Goal: Task Accomplishment & Management: Complete application form

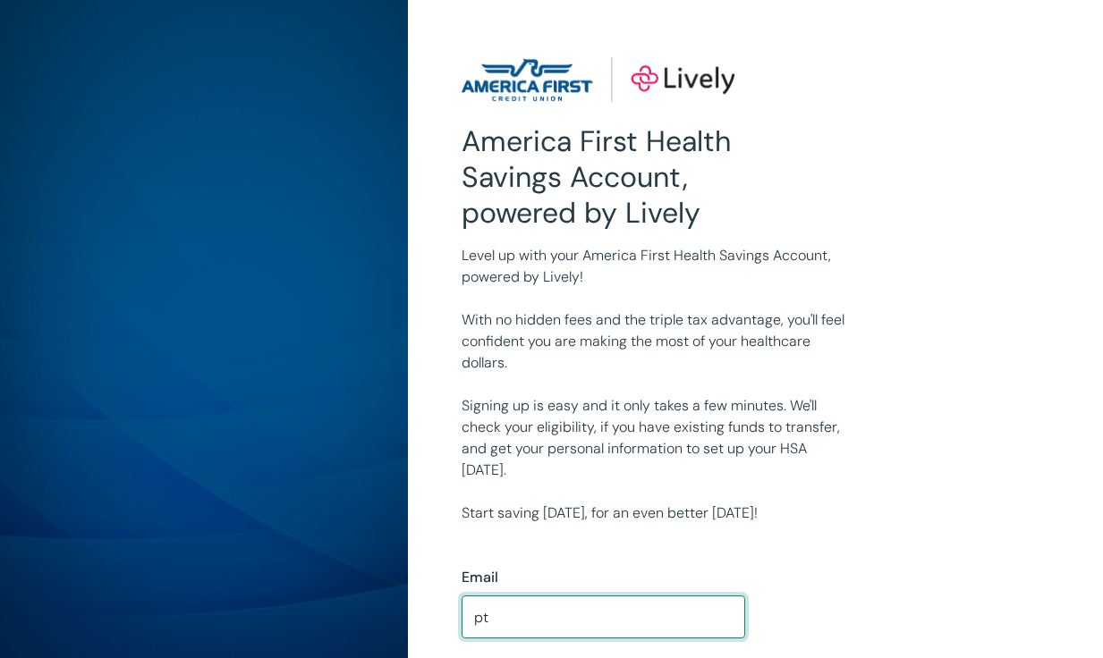
type input "[EMAIL_ADDRESS][DOMAIN_NAME]"
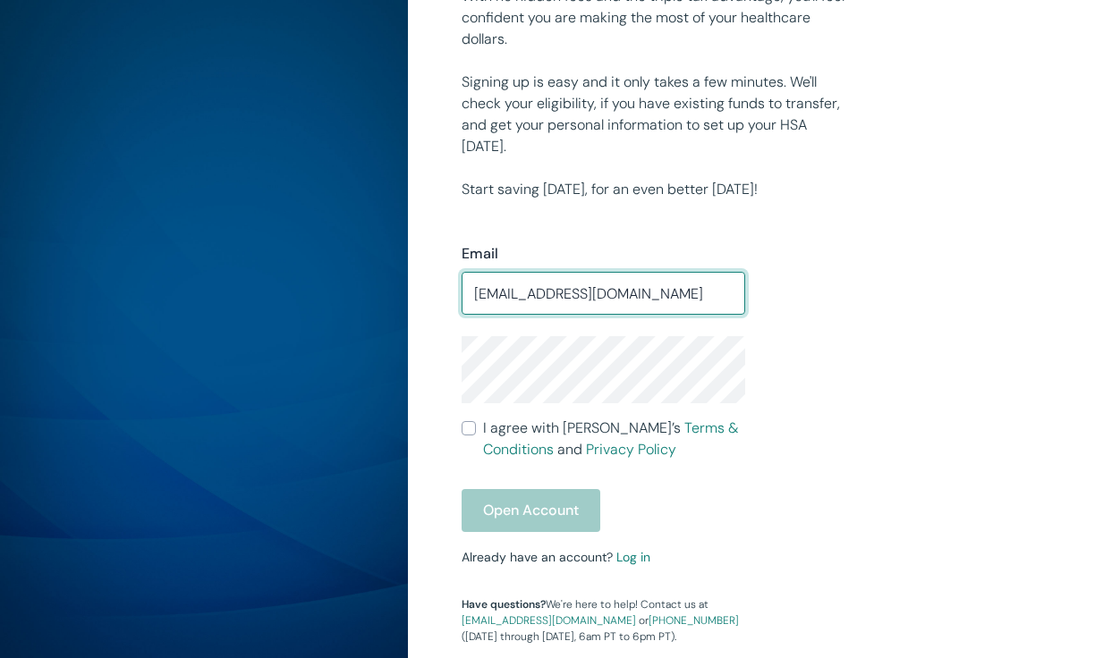
scroll to position [331, 0]
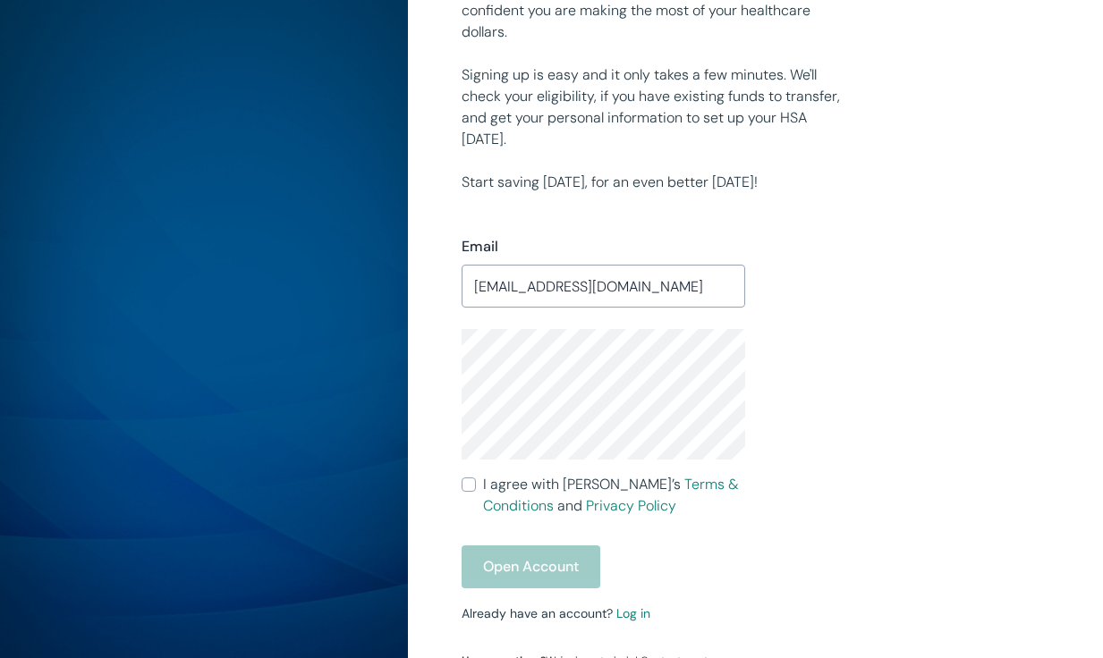
click at [925, 436] on div "Email [EMAIL_ADDRESS][DOMAIN_NAME] ​ I agree with Lively’s Terms & Conditions a…" at bounding box center [744, 447] width 609 height 508
click at [437, 390] on div "America First Health Savings Account, powered by Lively Level up with your Amer…" at bounding box center [755, 273] width 695 height 1209
click at [874, 357] on div "Email [EMAIL_ADDRESS][DOMAIN_NAME] ​ I agree with Lively’s Terms & Conditions a…" at bounding box center [744, 447] width 609 height 508
click at [467, 484] on input "I agree with Lively’s Terms & Conditions and Privacy Policy" at bounding box center [469, 485] width 14 height 14
checkbox input "true"
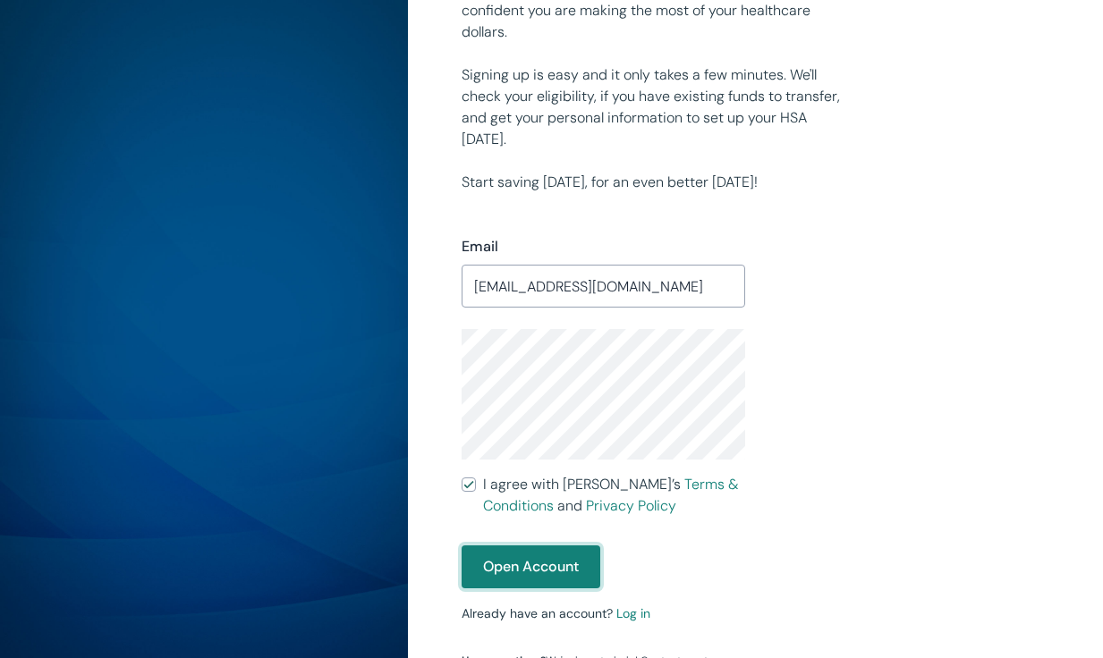
click at [534, 575] on button "Open Account" at bounding box center [531, 567] width 139 height 43
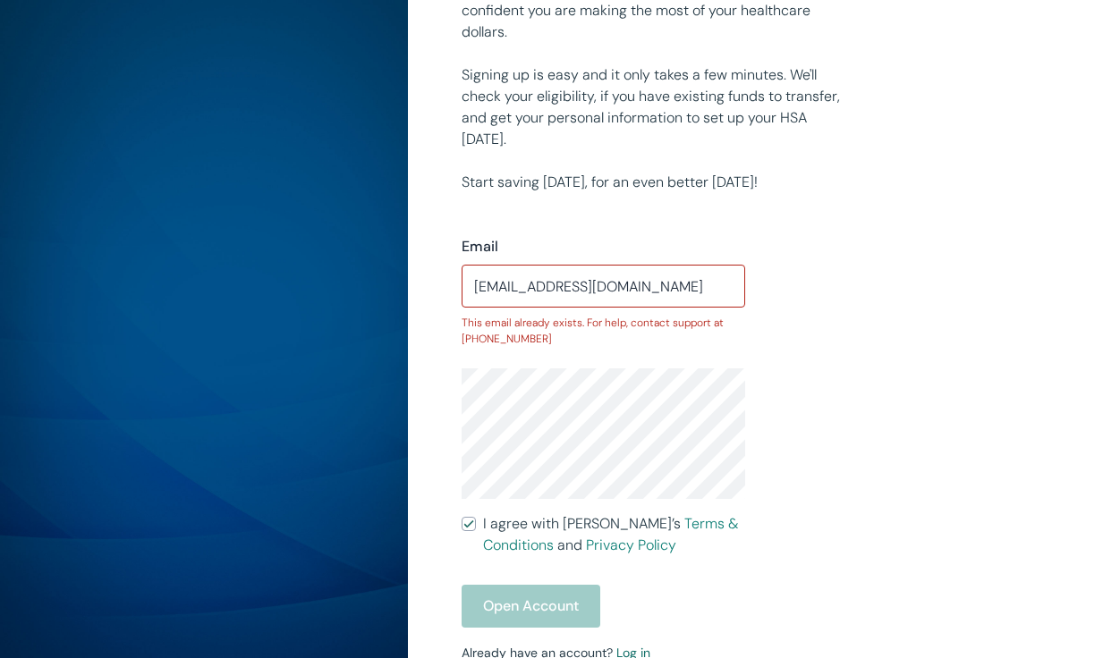
click at [633, 653] on link "Log in" at bounding box center [633, 653] width 34 height 16
